Goal: Contribute content: Add original content to the website for others to see

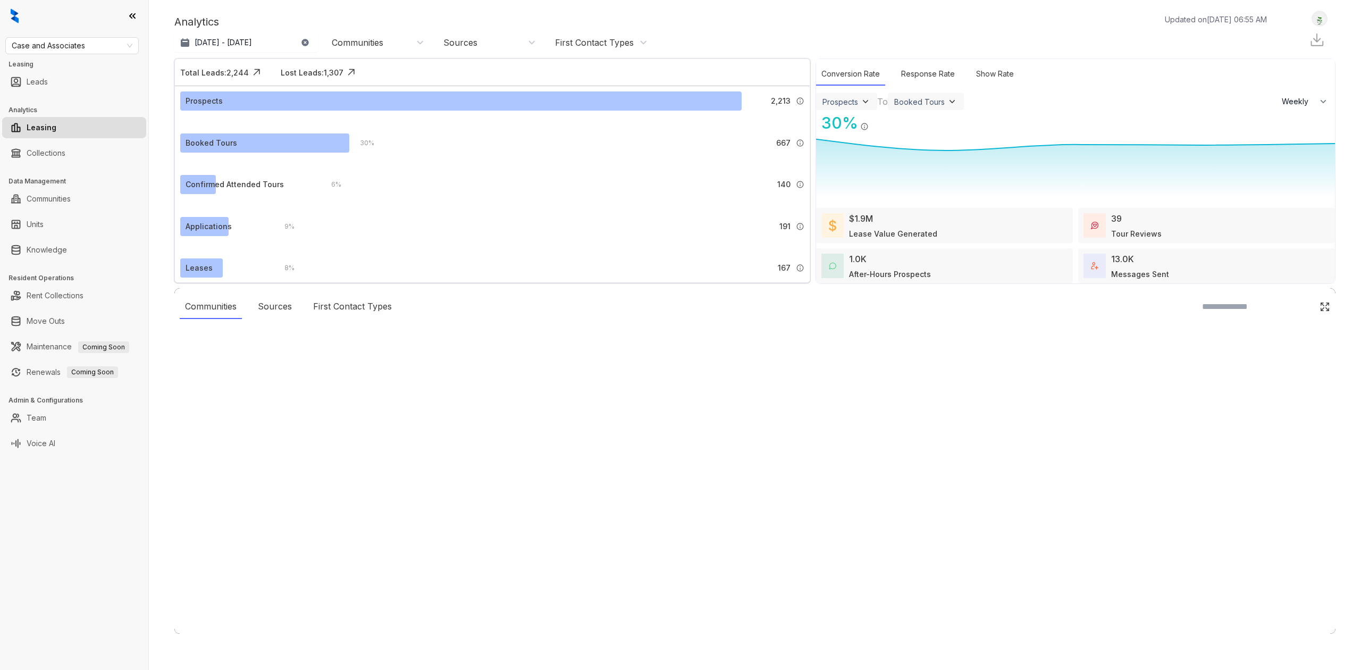
select select "******"
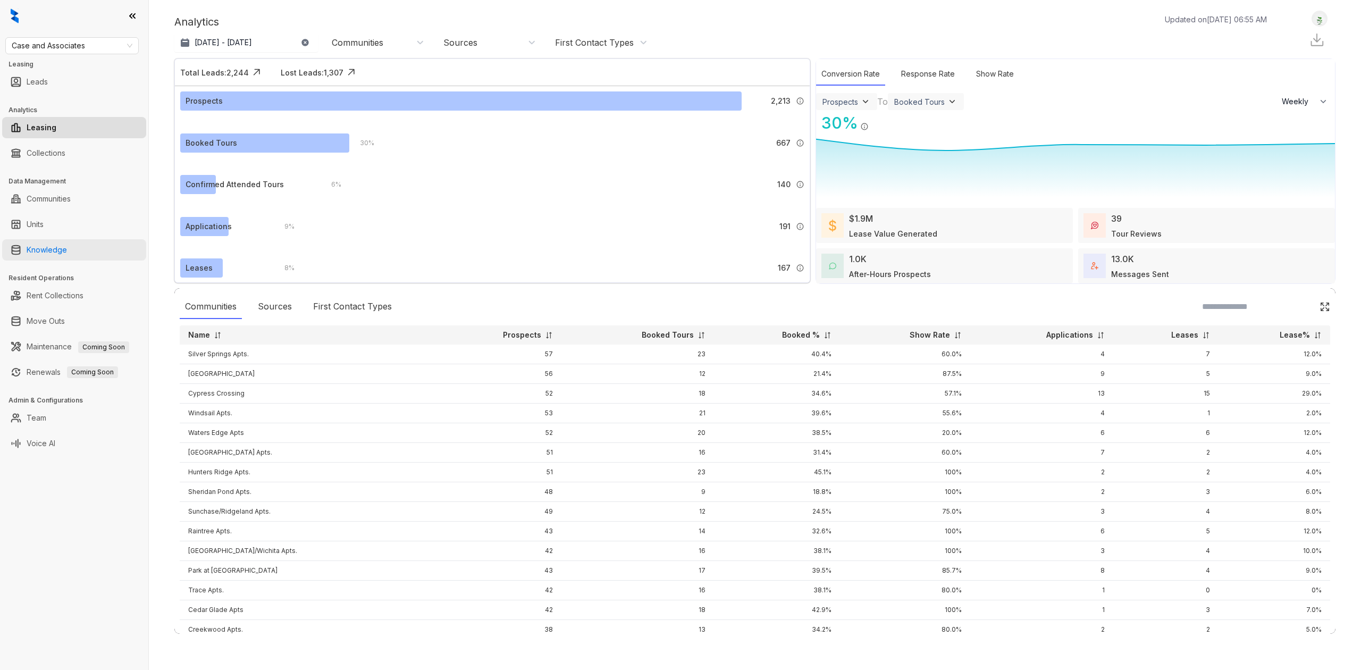
click at [67, 257] on link "Knowledge" at bounding box center [47, 249] width 40 height 21
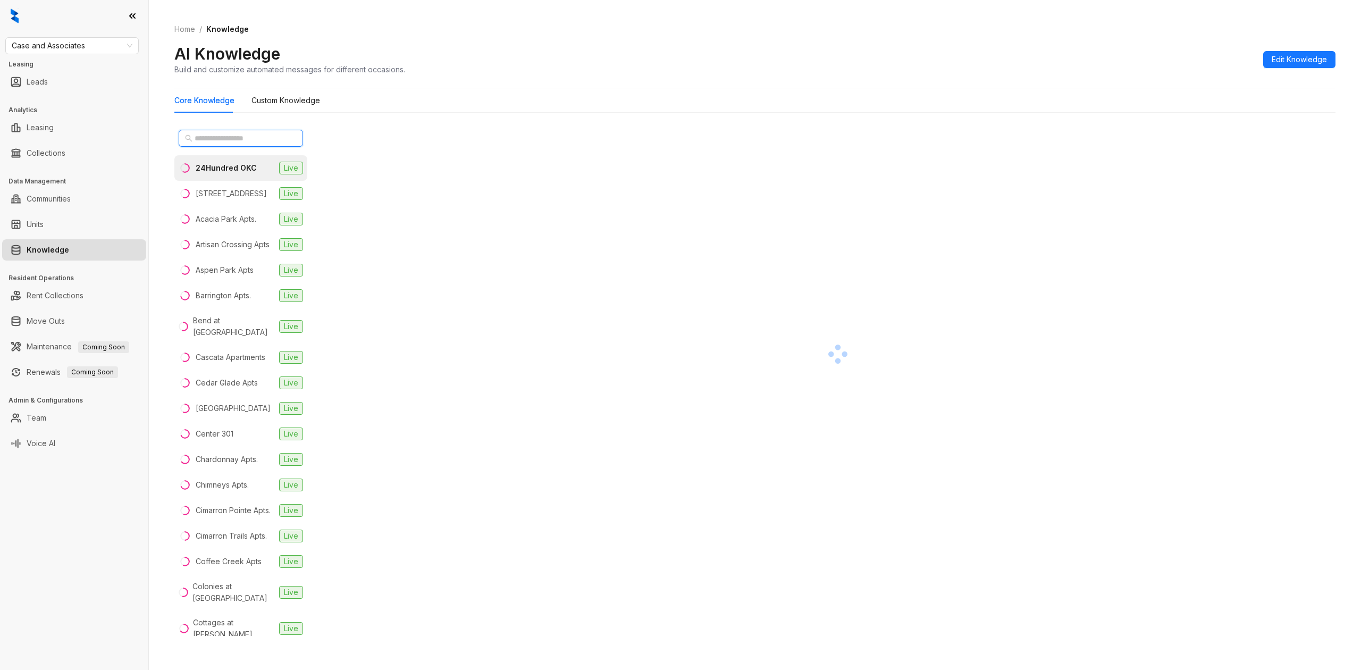
click at [228, 137] on input "text" at bounding box center [242, 138] width 94 height 12
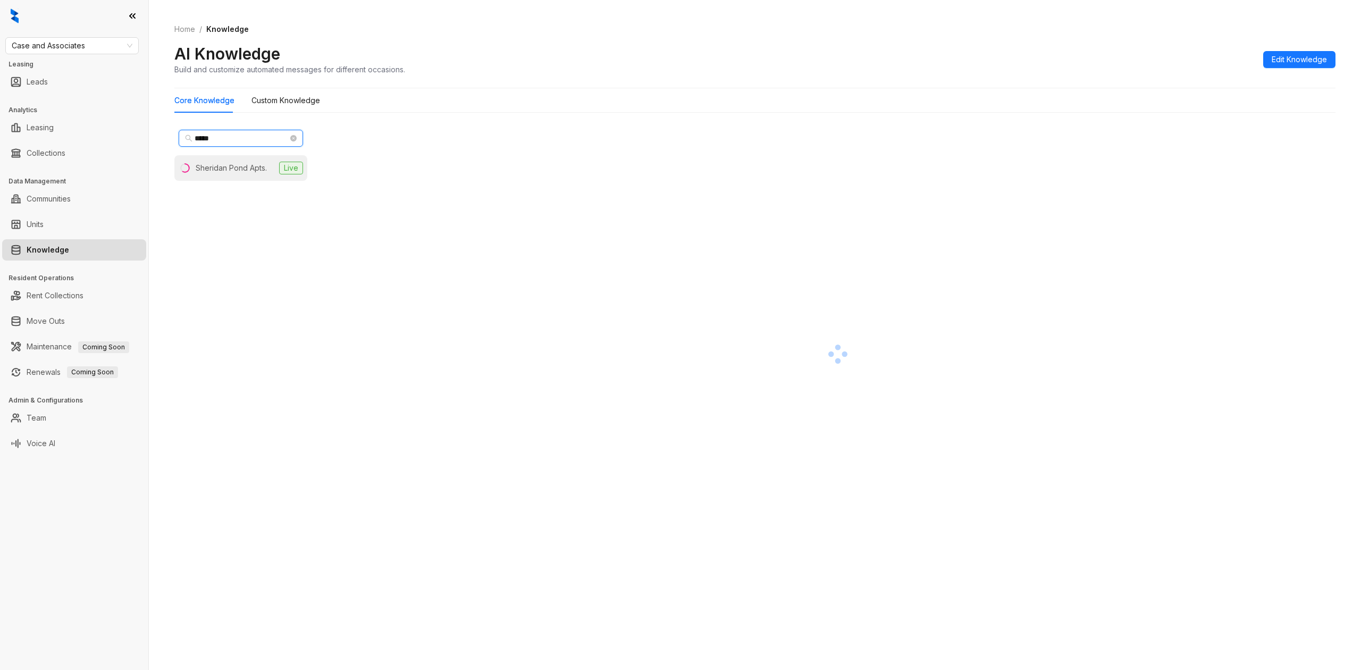
type input "*****"
click at [252, 165] on div "Sheridan Pond Apts." at bounding box center [231, 168] width 71 height 12
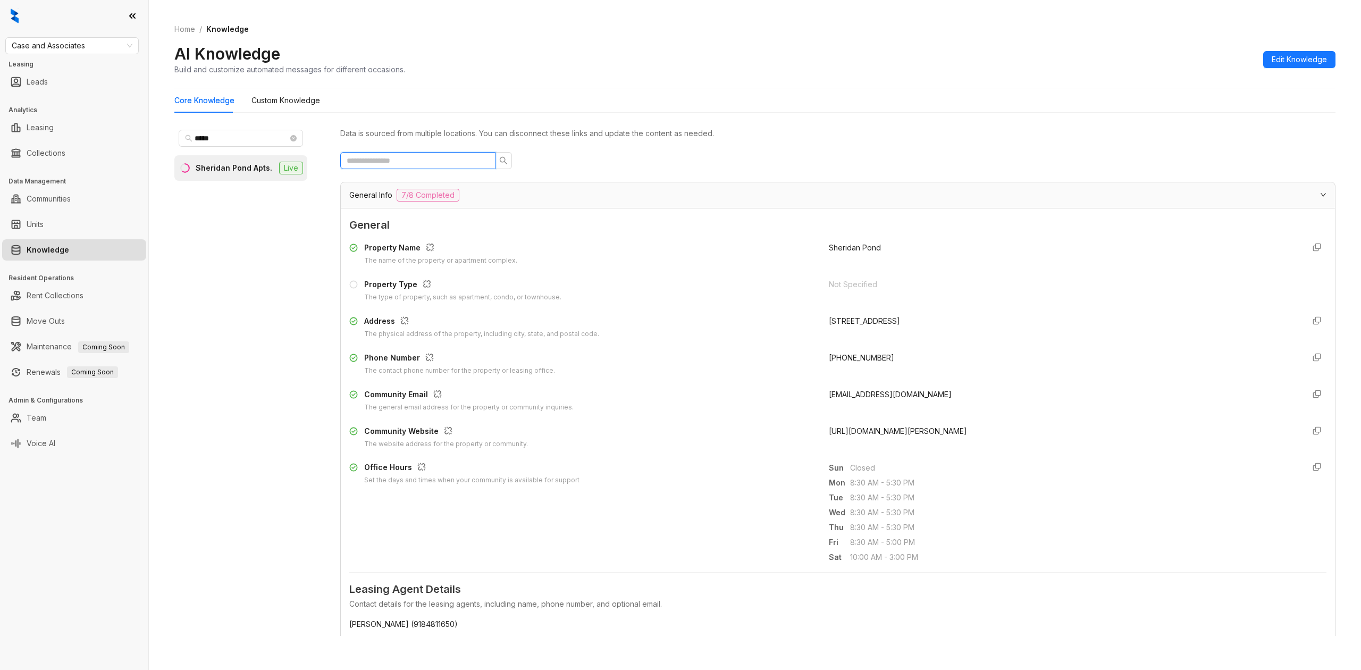
click at [444, 162] on input "text" at bounding box center [414, 161] width 134 height 12
click at [543, 190] on div "General Info 7/8 Completed" at bounding box center [831, 195] width 964 height 13
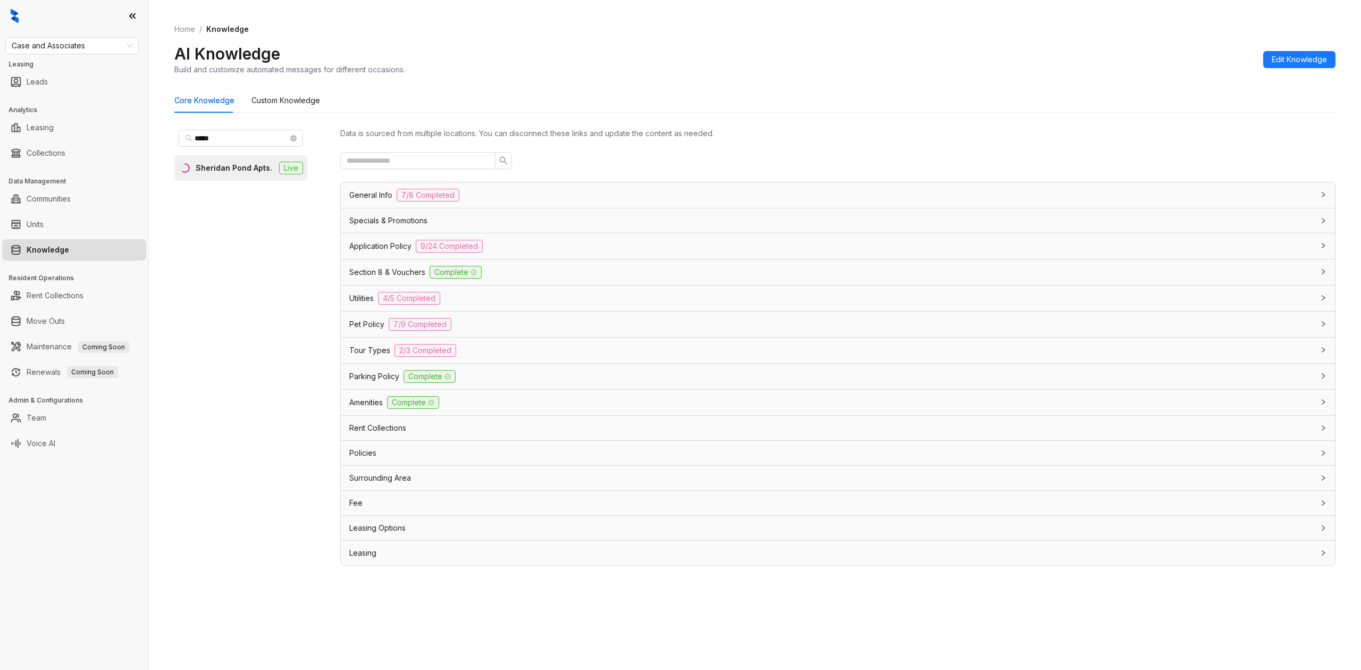
click at [385, 301] on span "4/5 Completed" at bounding box center [409, 298] width 62 height 13
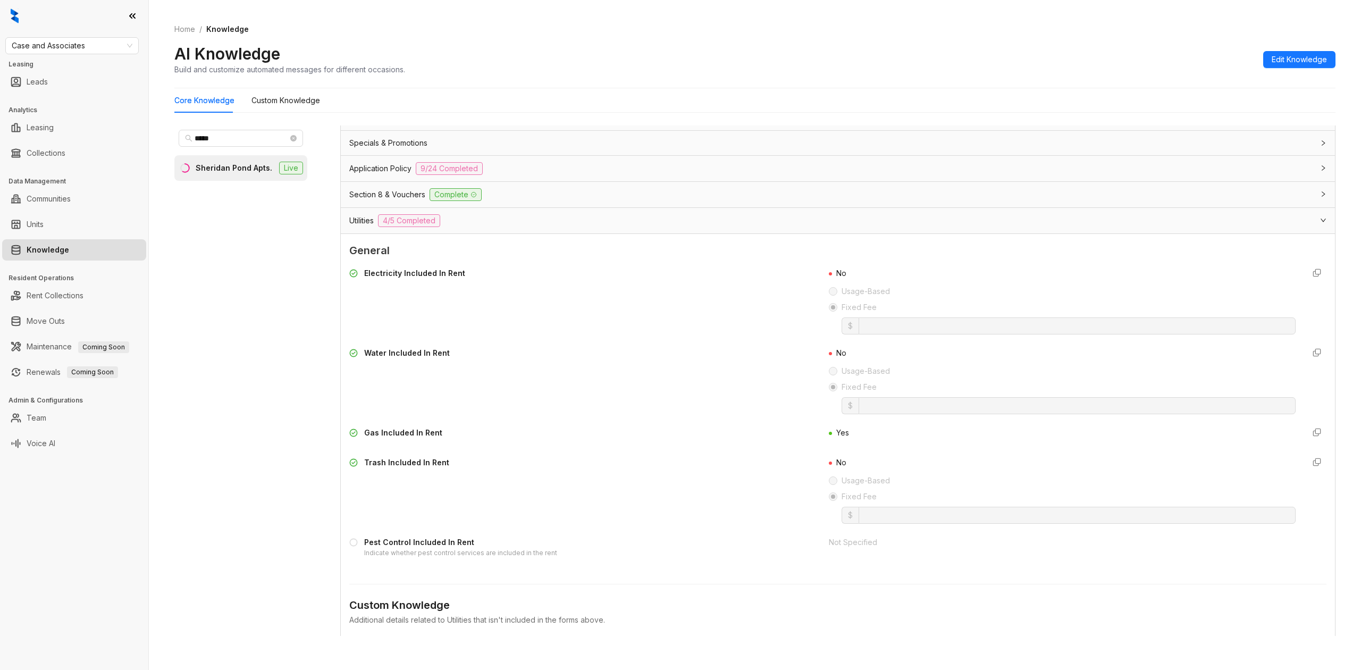
scroll to position [141, 0]
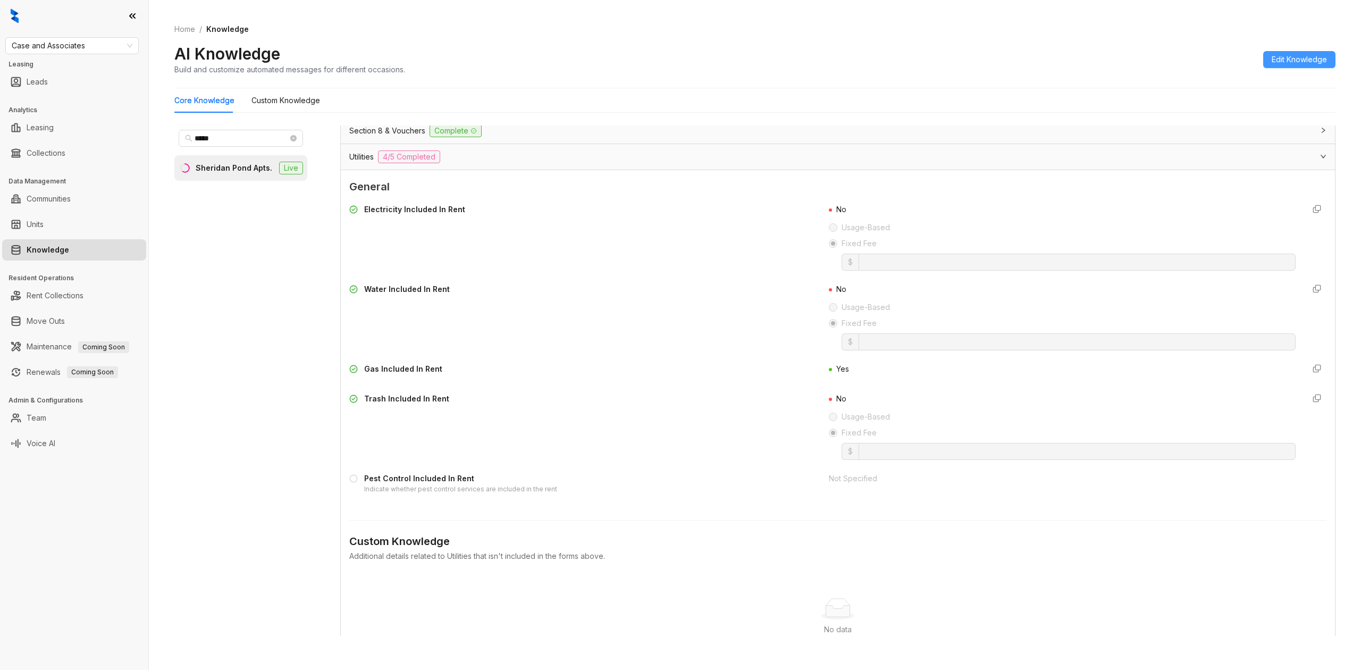
click at [1318, 52] on button "Edit Knowledge" at bounding box center [1299, 59] width 72 height 17
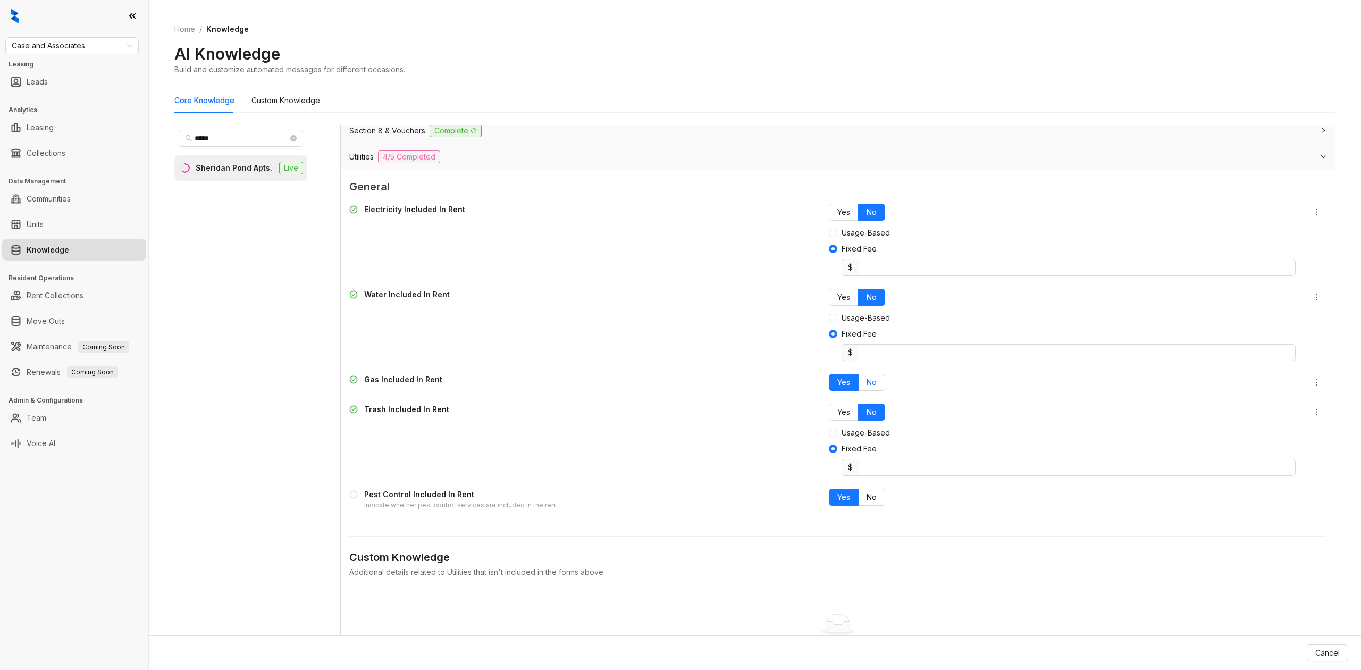
click at [866, 386] on span "No" at bounding box center [871, 381] width 10 height 9
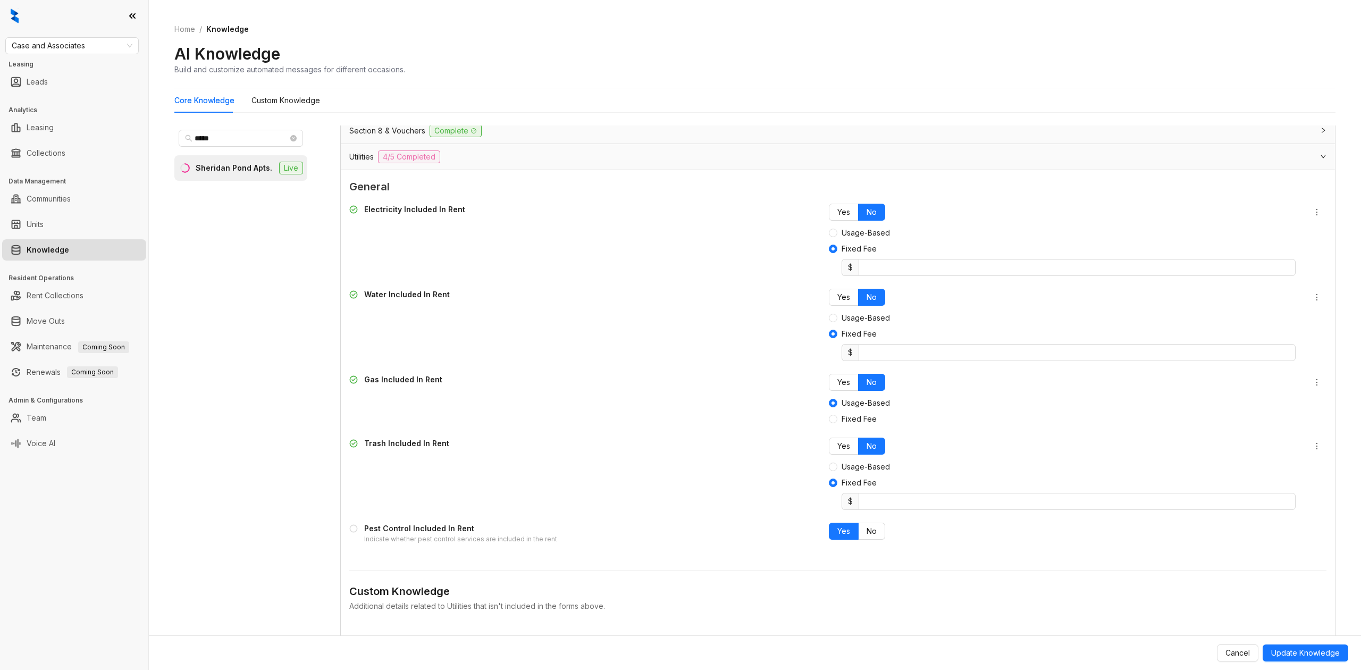
drag, startPoint x: 855, startPoint y: 419, endPoint x: 868, endPoint y: 430, distance: 16.7
click at [855, 419] on span "Fixed Fee" at bounding box center [859, 419] width 44 height 12
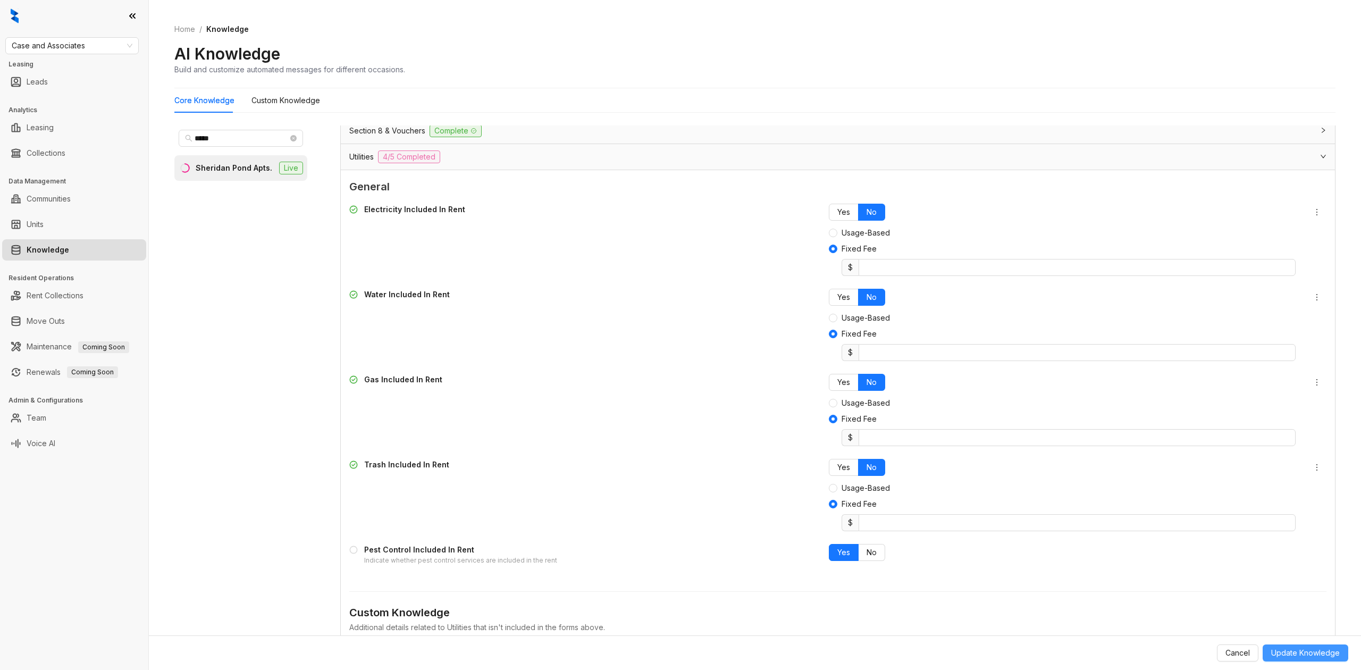
click at [1327, 650] on span "Update Knowledge" at bounding box center [1305, 653] width 69 height 12
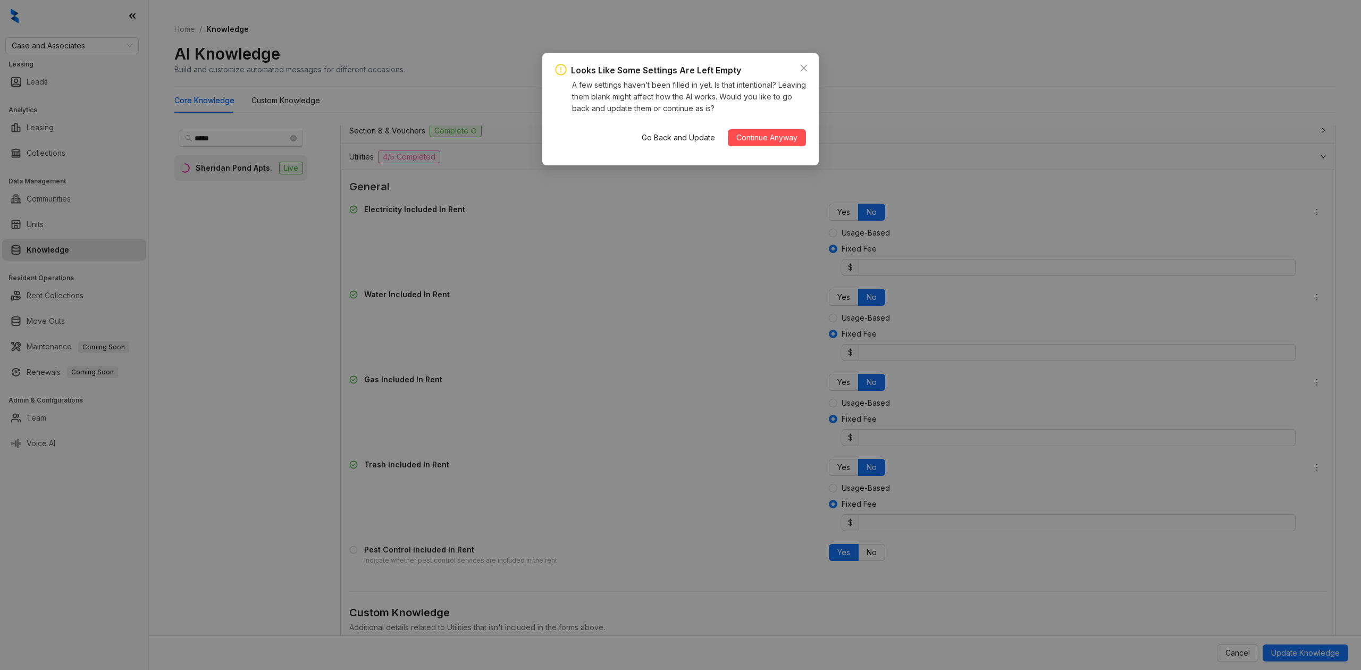
drag, startPoint x: 772, startPoint y: 140, endPoint x: 928, endPoint y: 630, distance: 513.6
click at [772, 141] on span "Continue Anyway" at bounding box center [766, 138] width 61 height 12
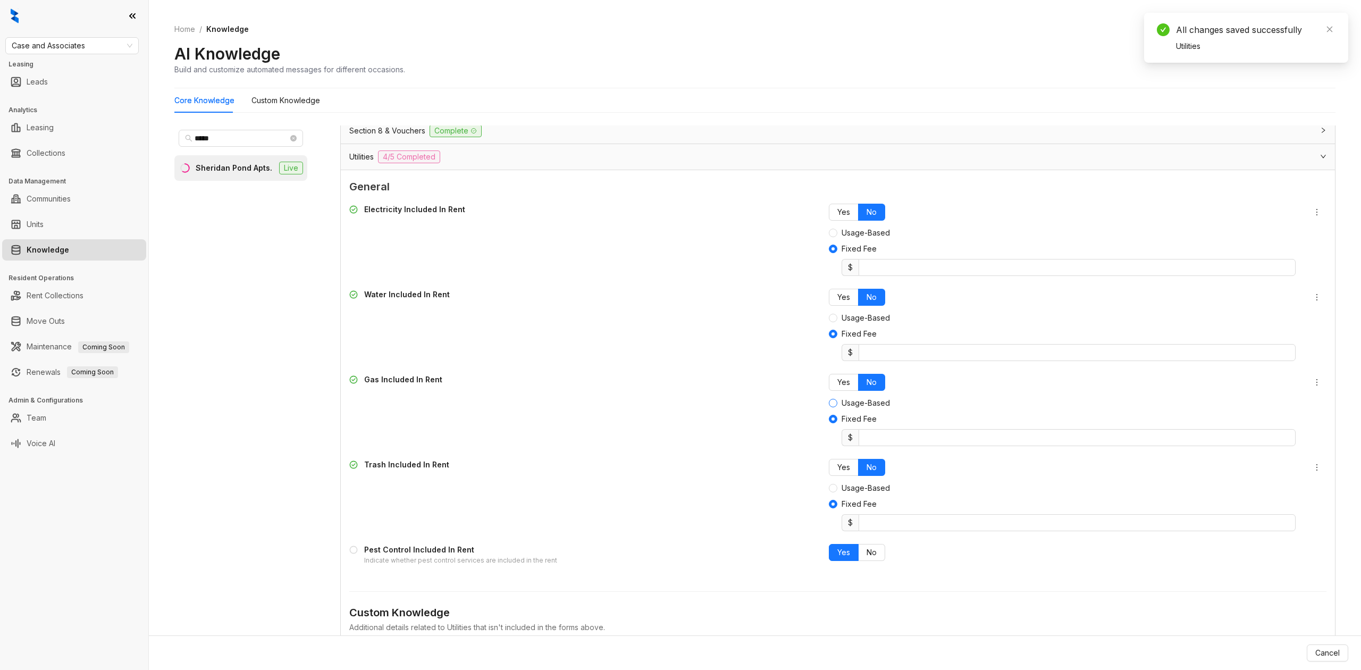
click at [837, 406] on span "Usage-Based" at bounding box center [865, 403] width 57 height 12
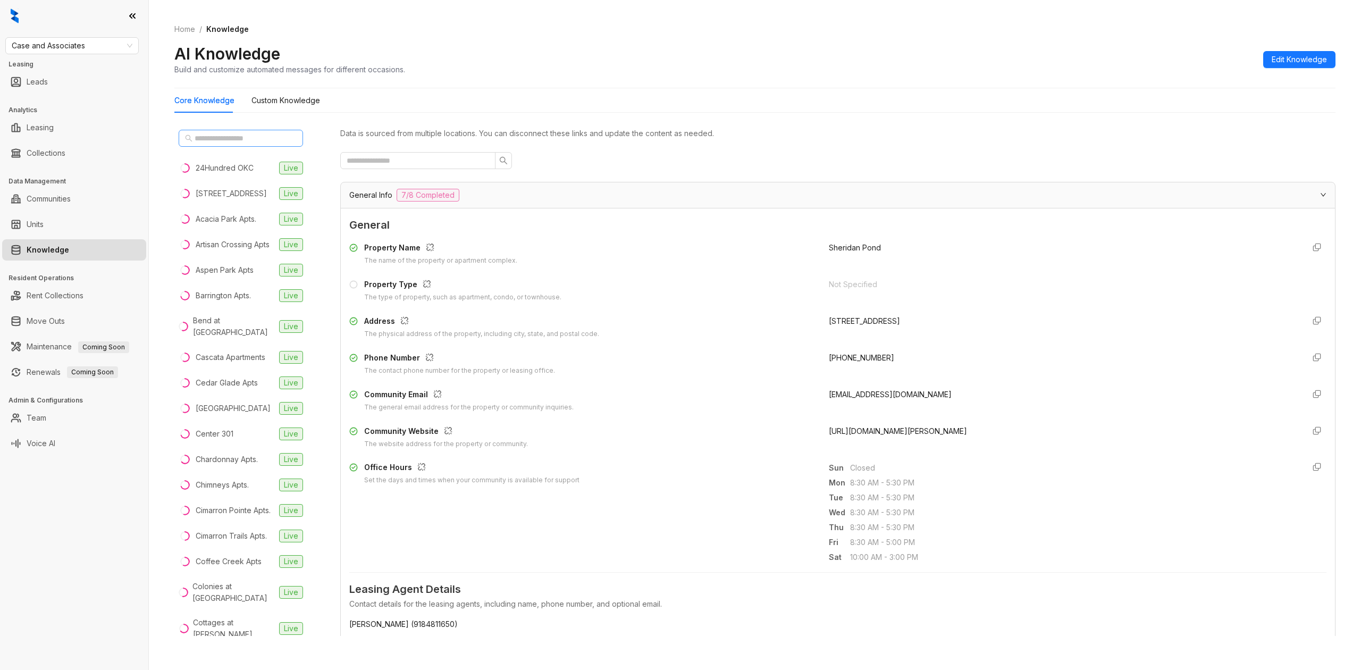
click at [275, 132] on span at bounding box center [241, 138] width 124 height 17
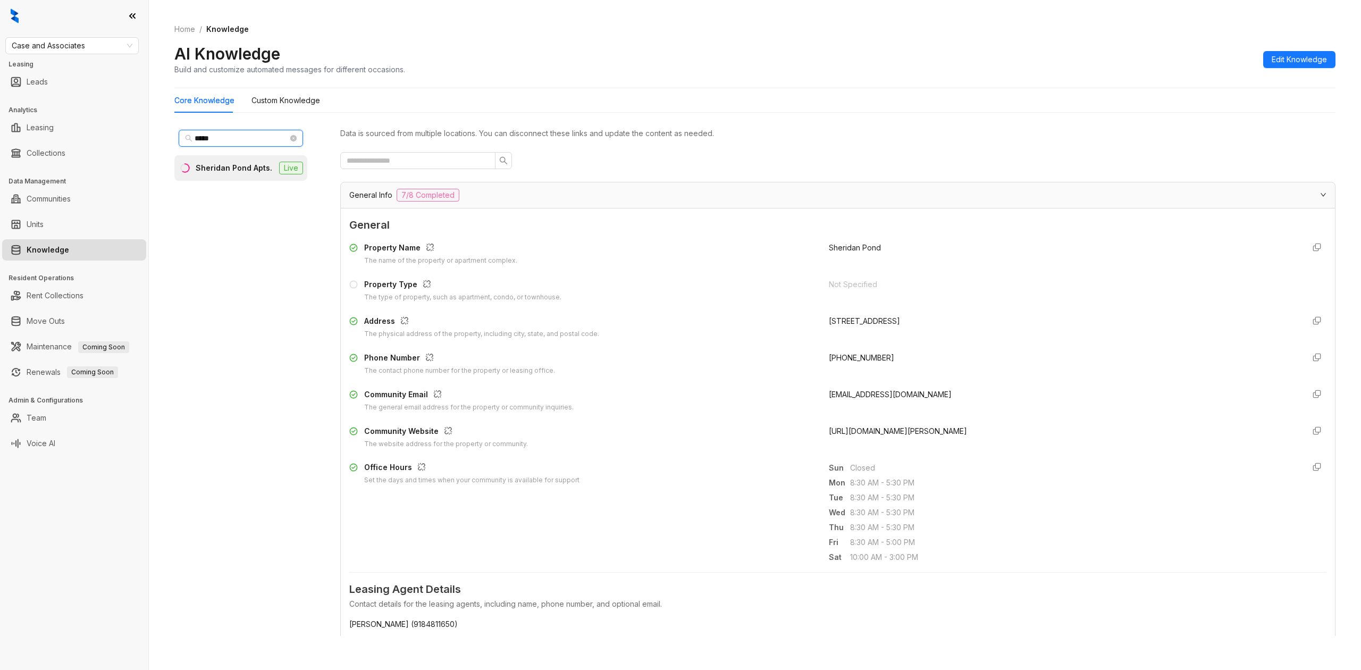
type input "*****"
click at [253, 157] on li "Sheridan Pond Apts. Live" at bounding box center [240, 168] width 133 height 26
drag, startPoint x: 692, startPoint y: 175, endPoint x: 692, endPoint y: 193, distance: 18.1
click at [692, 185] on div "Data is sourced from multiple locations. You can disconnect these links and upd…" at bounding box center [837, 380] width 995 height 510
click at [692, 201] on div "General Info 7/8 Completed" at bounding box center [831, 195] width 964 height 13
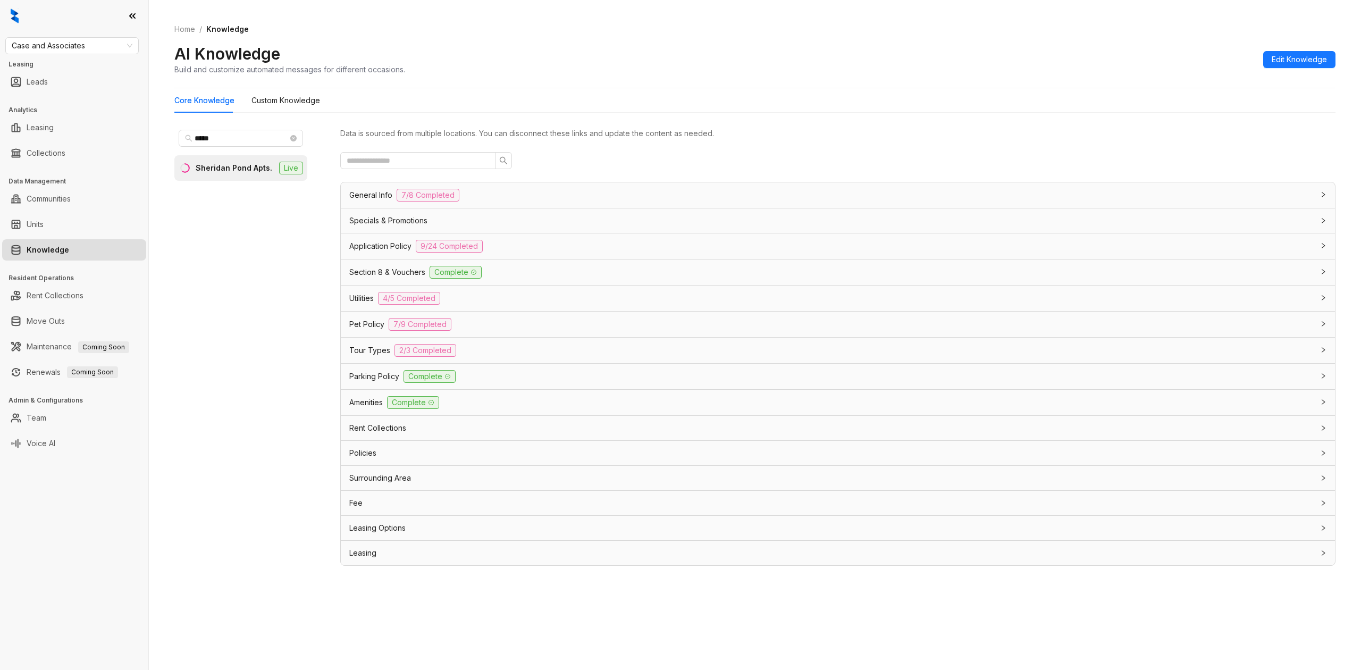
click at [365, 300] on span "Utilities" at bounding box center [361, 298] width 24 height 12
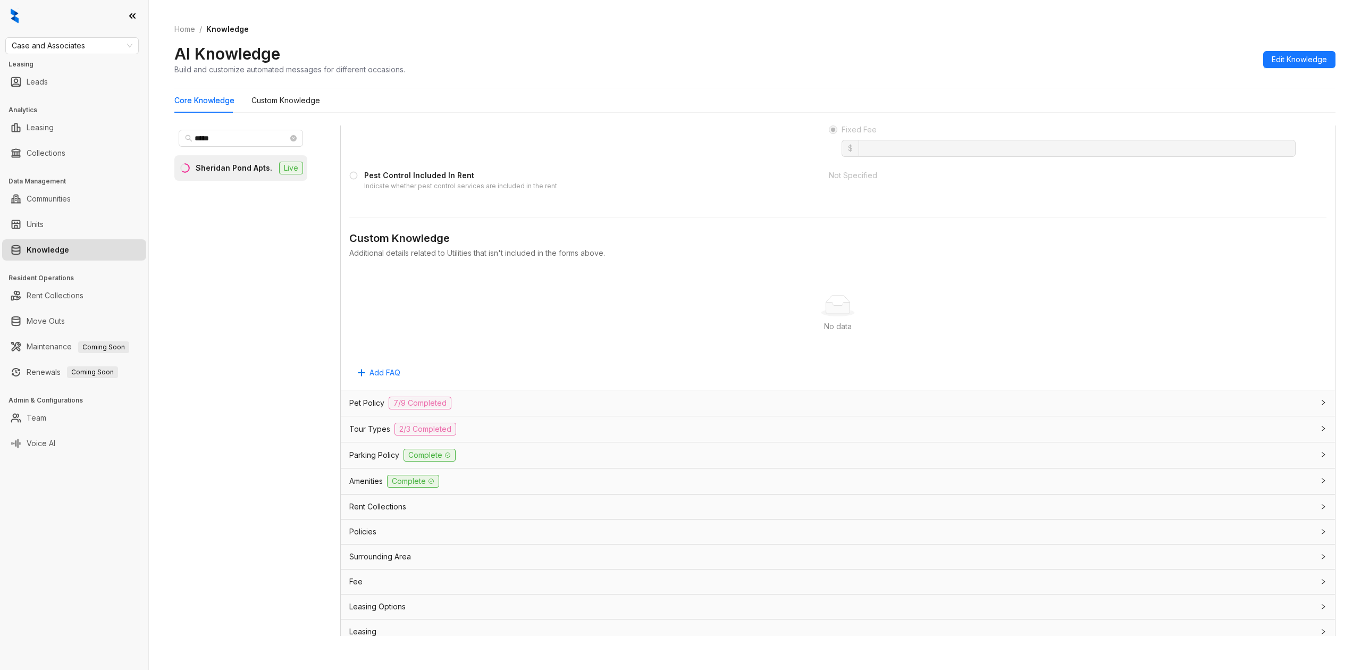
scroll to position [510, 0]
click at [394, 362] on span "Add FAQ" at bounding box center [384, 364] width 31 height 12
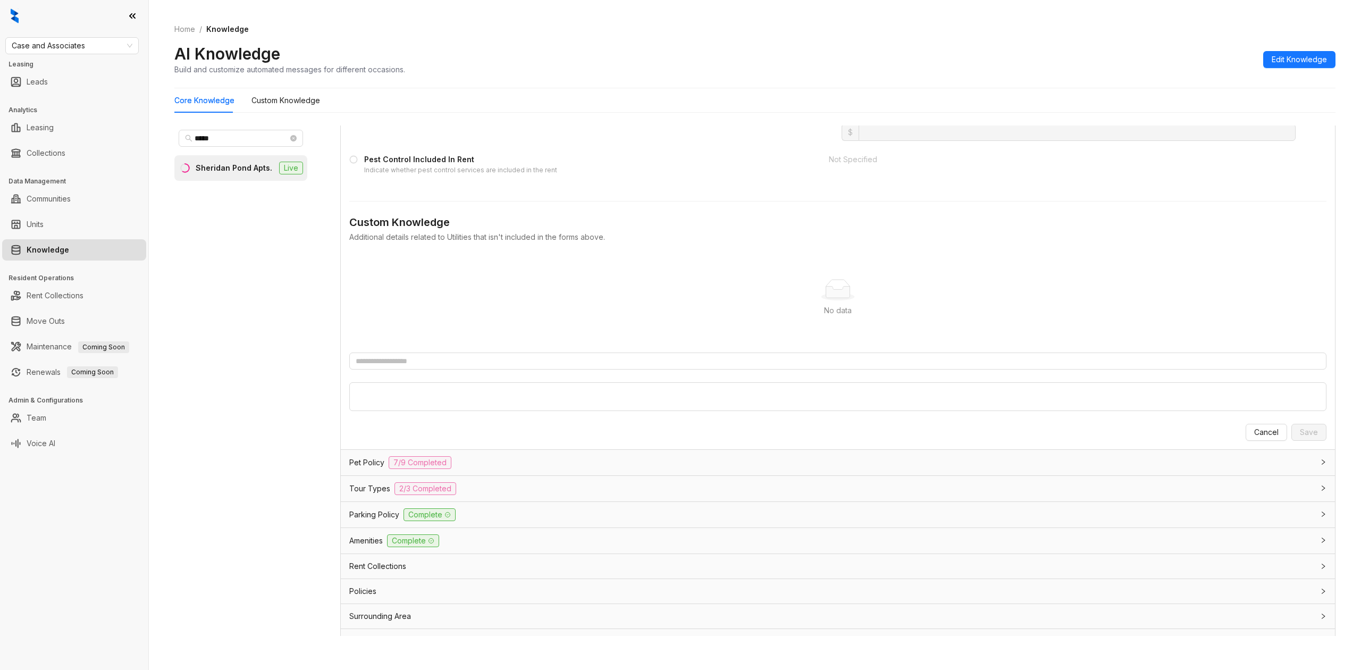
click at [865, 381] on form "Cancel Save" at bounding box center [837, 396] width 977 height 89
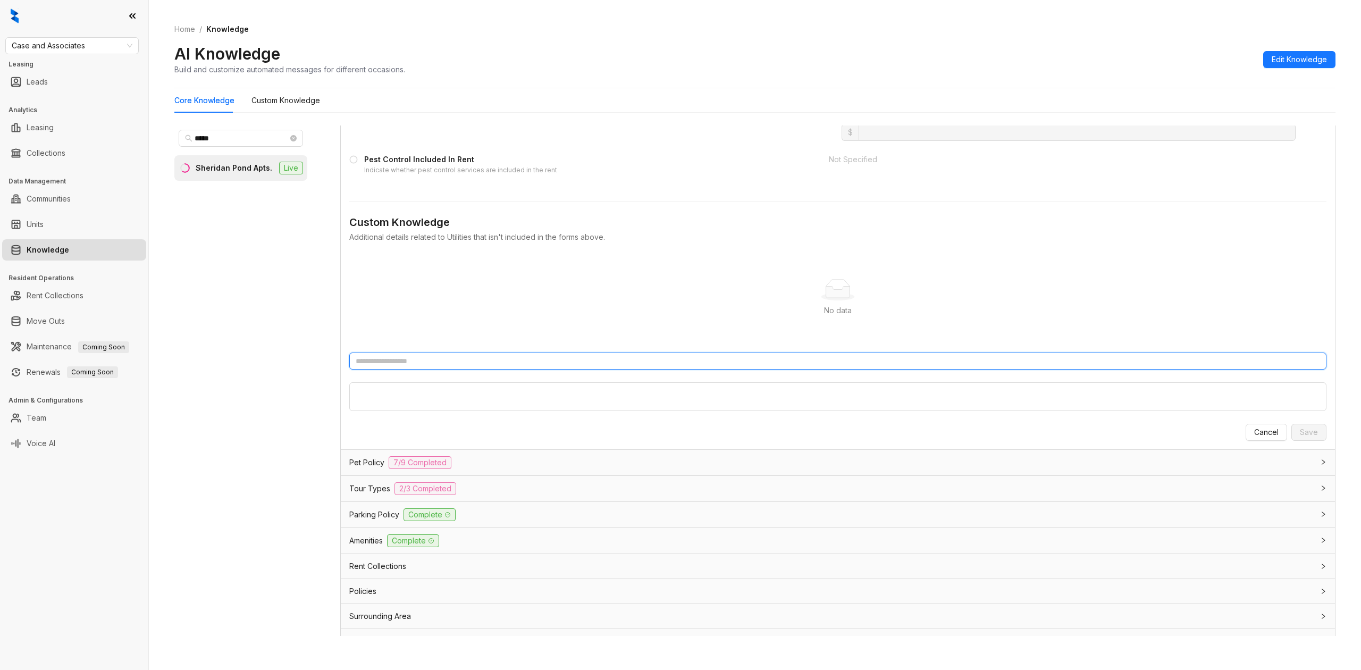
click at [856, 369] on input "text" at bounding box center [837, 360] width 977 height 17
type input "**********"
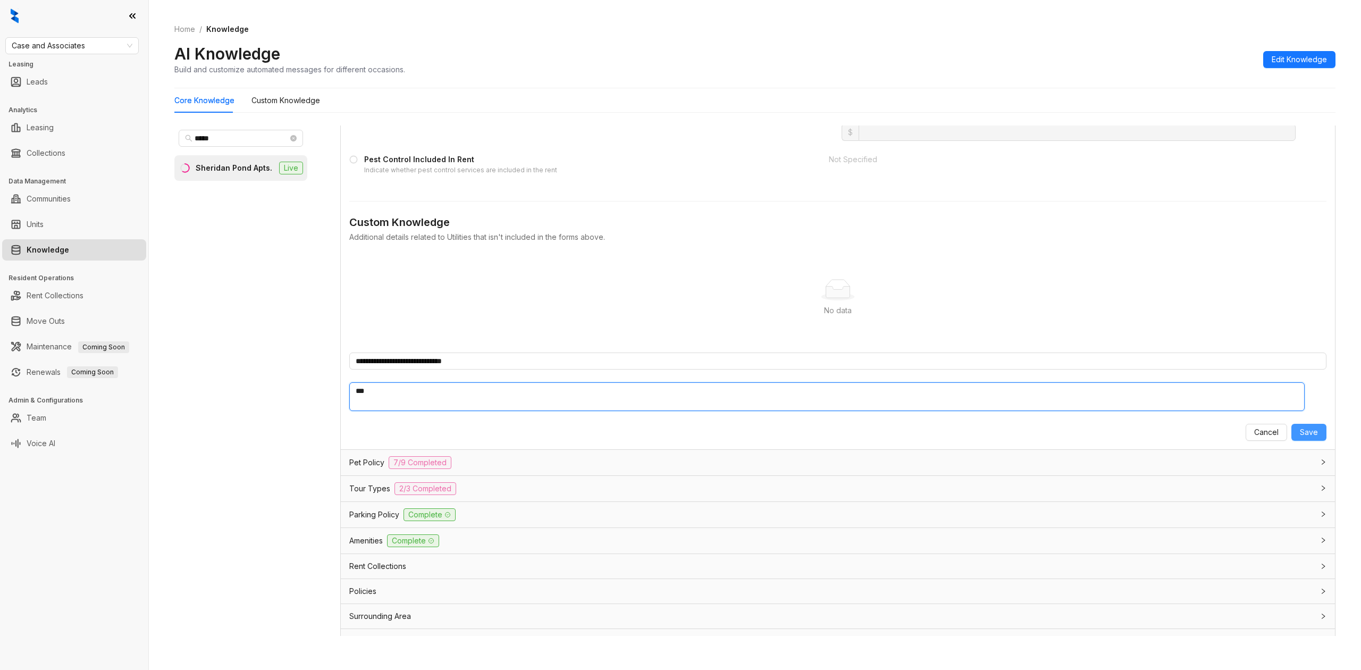
type textarea "***"
click at [1300, 436] on span "Save" at bounding box center [1309, 432] width 18 height 12
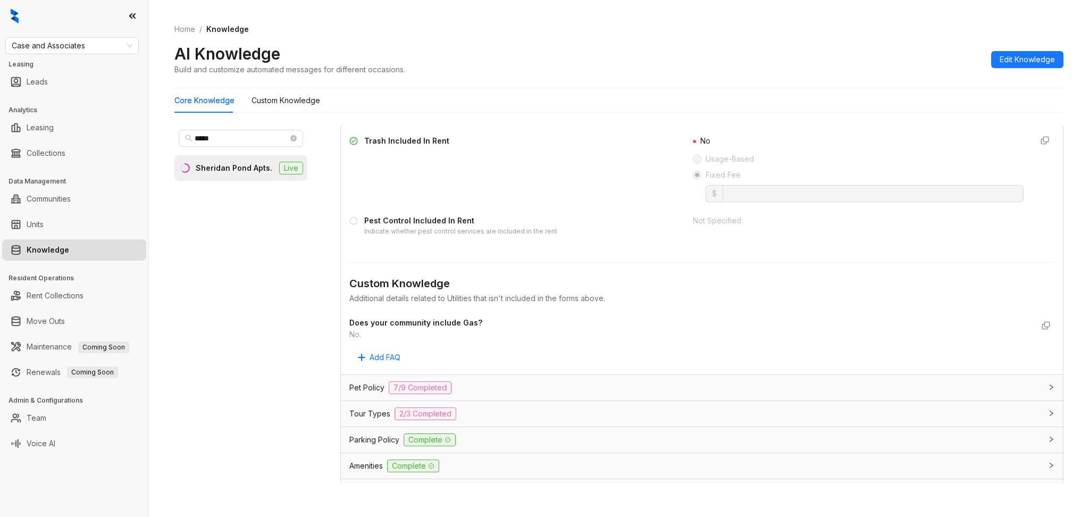
scroll to position [443, 0]
